Goal: Task Accomplishment & Management: Manage account settings

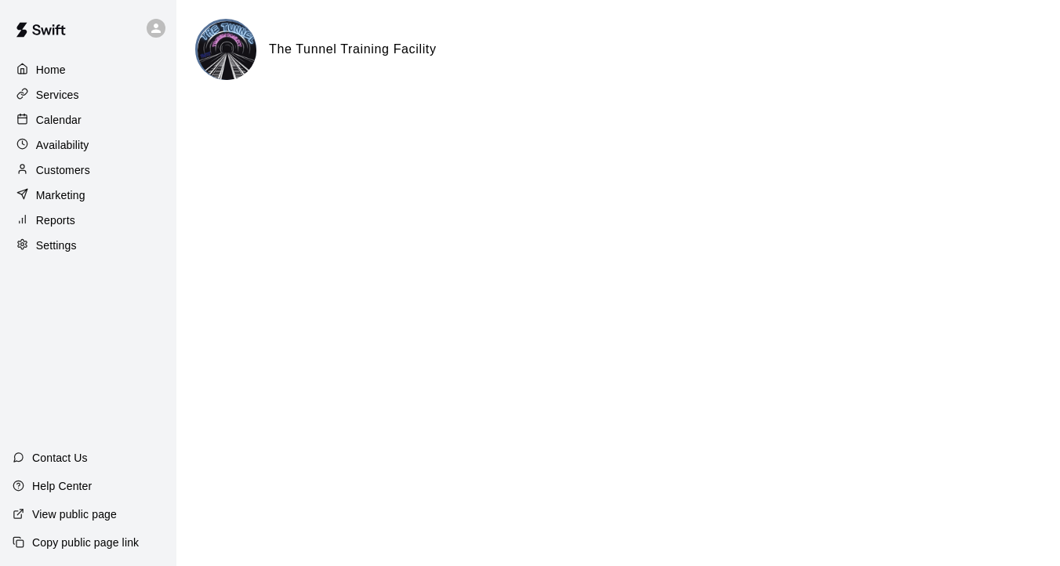
click at [100, 98] on div "Services" at bounding box center [88, 95] width 151 height 24
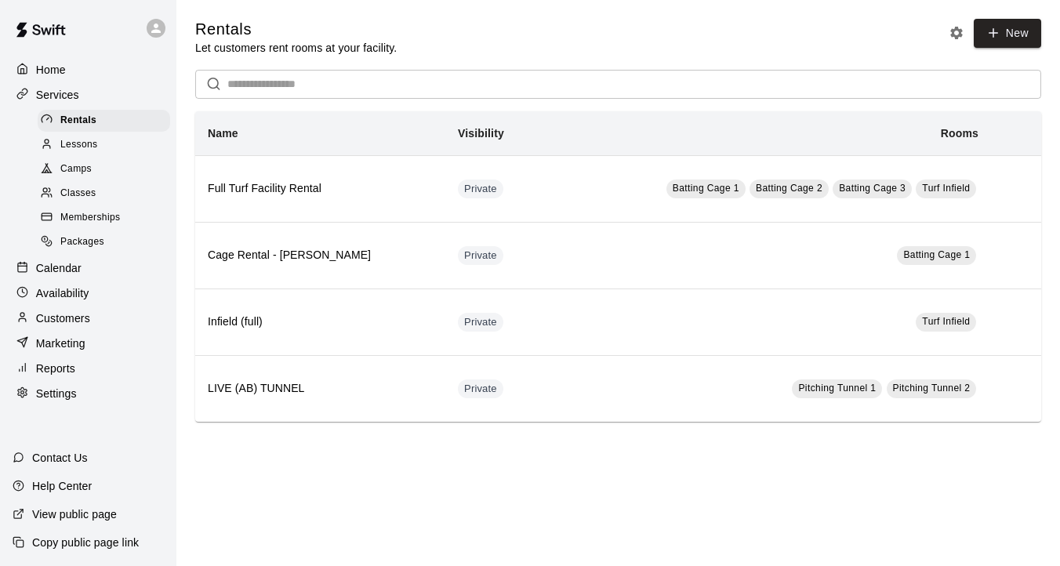
click at [89, 169] on span "Camps" at bounding box center [75, 170] width 31 height 16
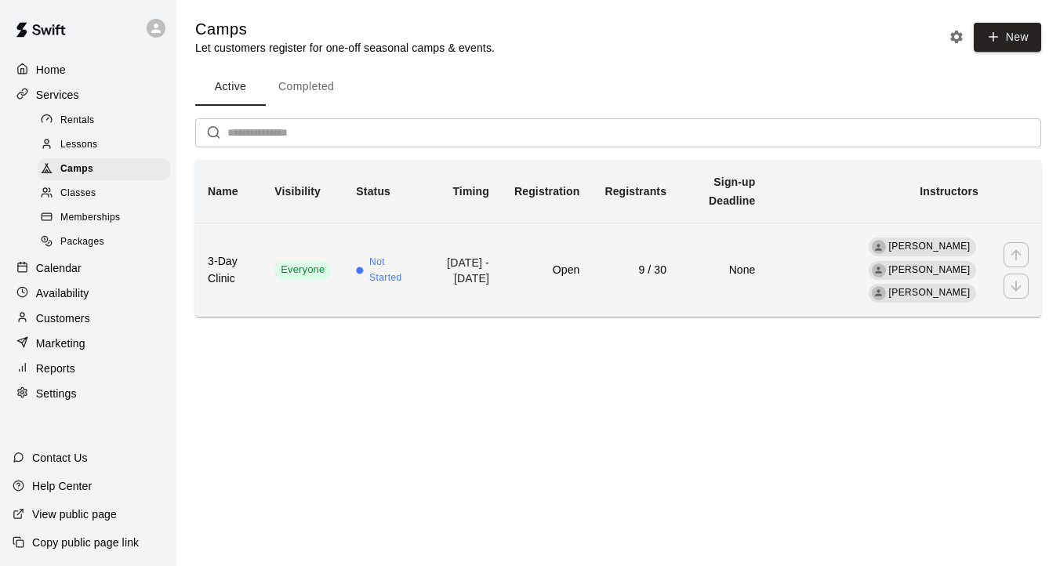
click at [493, 254] on td "[DATE] - [DATE]" at bounding box center [462, 270] width 78 height 94
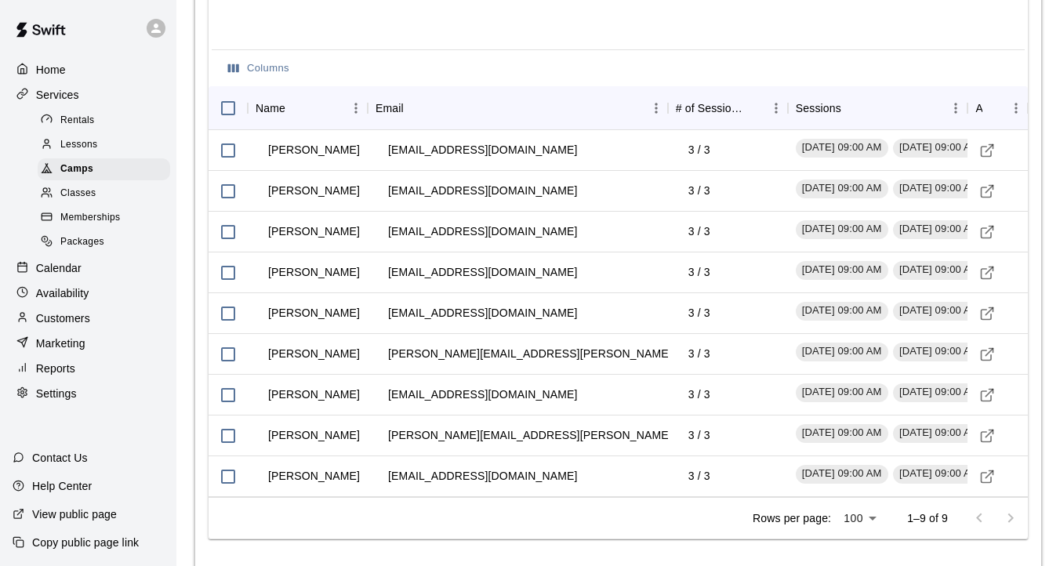
scroll to position [1676, 0]
